Goal: Task Accomplishment & Management: Use online tool/utility

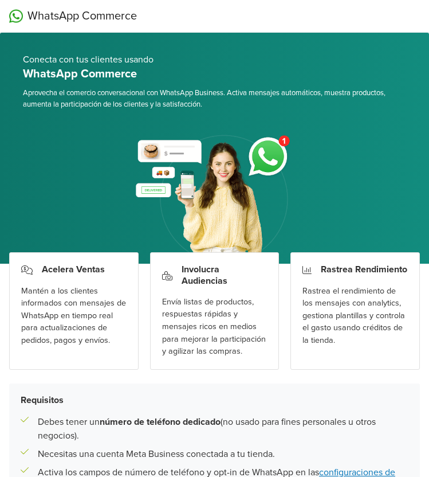
scroll to position [192, 0]
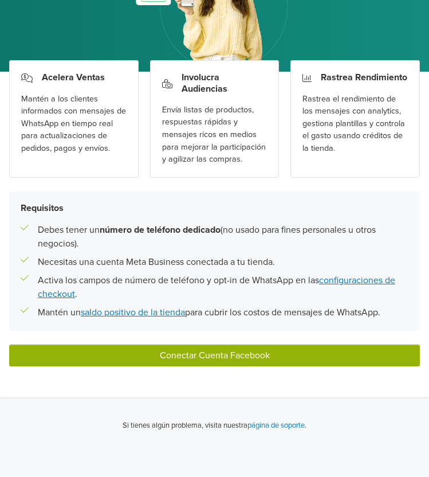
click at [143, 352] on button "Conectar Cuenta Facebook" at bounding box center [214, 355] width 411 height 22
click at [158, 359] on button "Conectar Cuenta Facebook" at bounding box center [214, 355] width 411 height 22
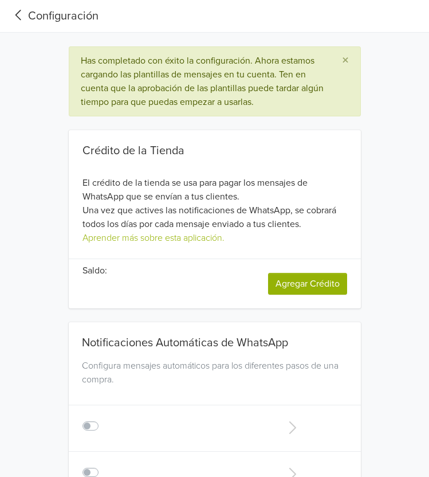
type input "+1"
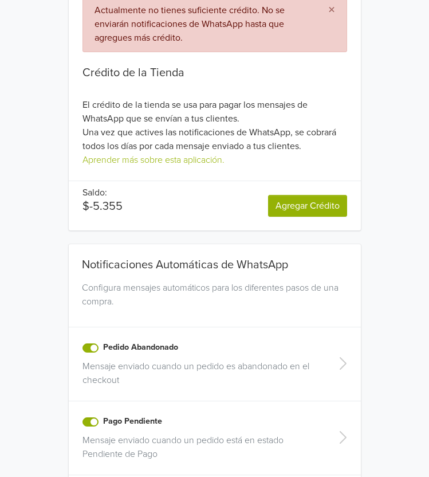
scroll to position [151, 0]
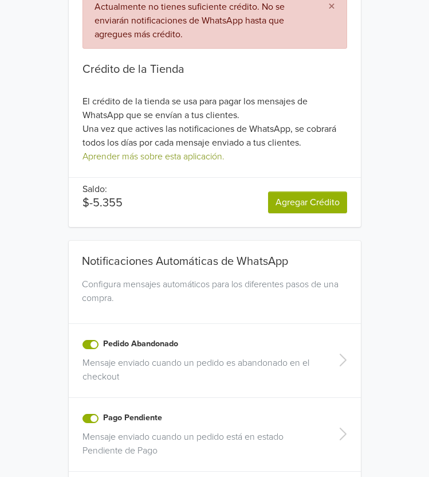
click at [186, 156] on link "Aprender más sobre esta aplicación." at bounding box center [154, 156] width 142 height 11
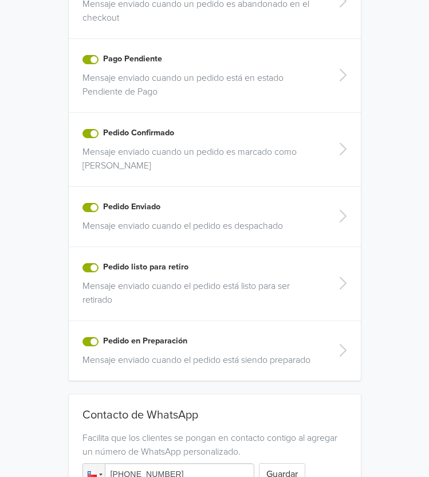
scroll to position [595, 0]
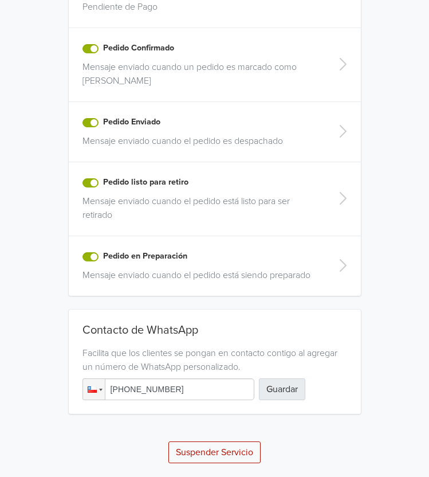
click at [287, 394] on button "Guardar" at bounding box center [282, 389] width 46 height 22
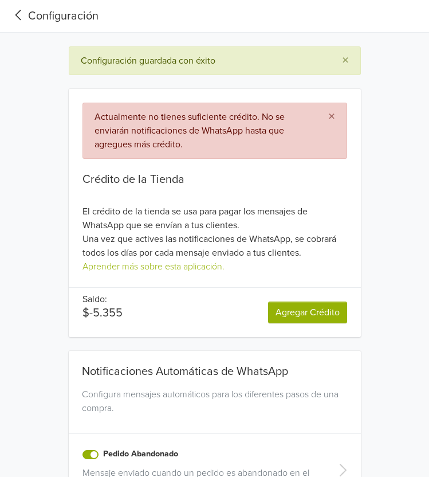
click at [294, 317] on link "Agregar Crédito" at bounding box center [307, 312] width 79 height 22
